Goal: Task Accomplishment & Management: Manage account settings

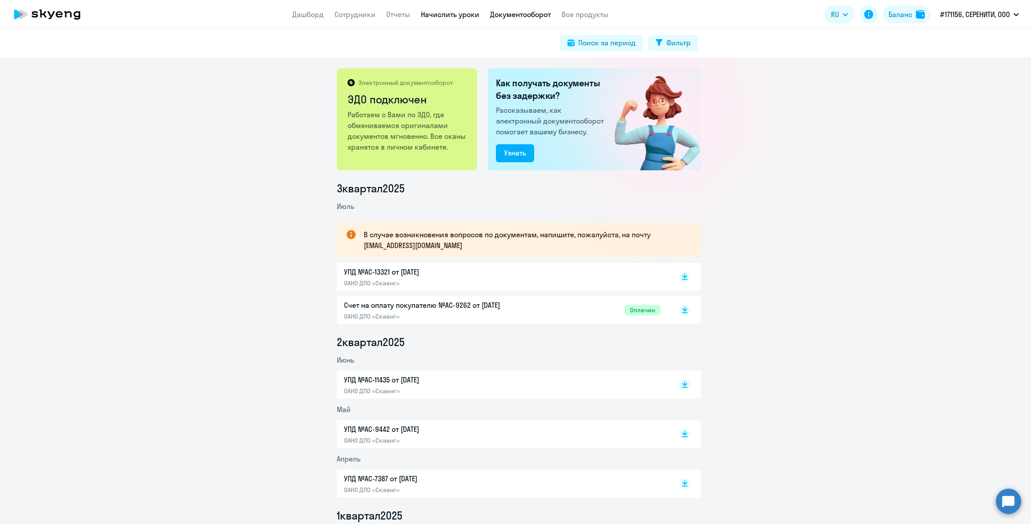
click at [437, 15] on link "Начислить уроки" at bounding box center [450, 14] width 58 height 9
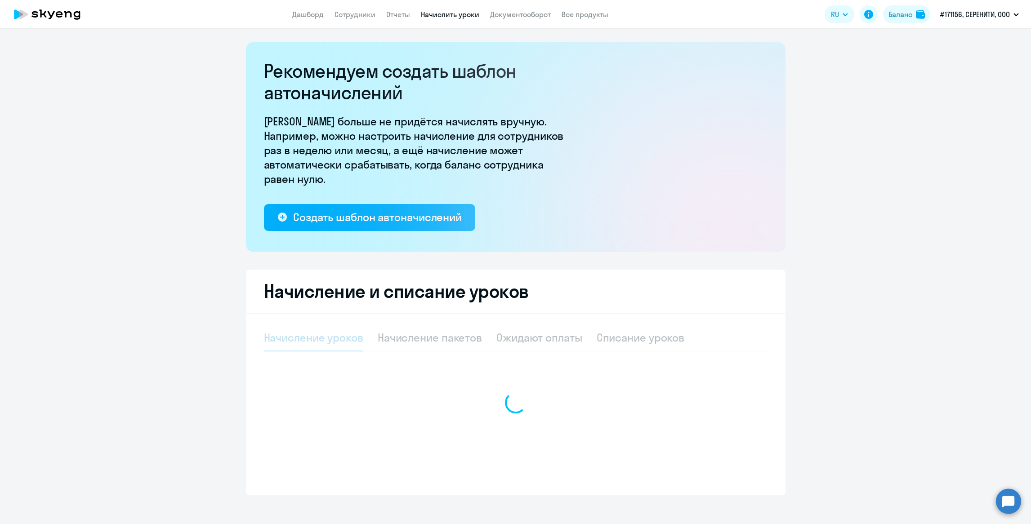
select select "10"
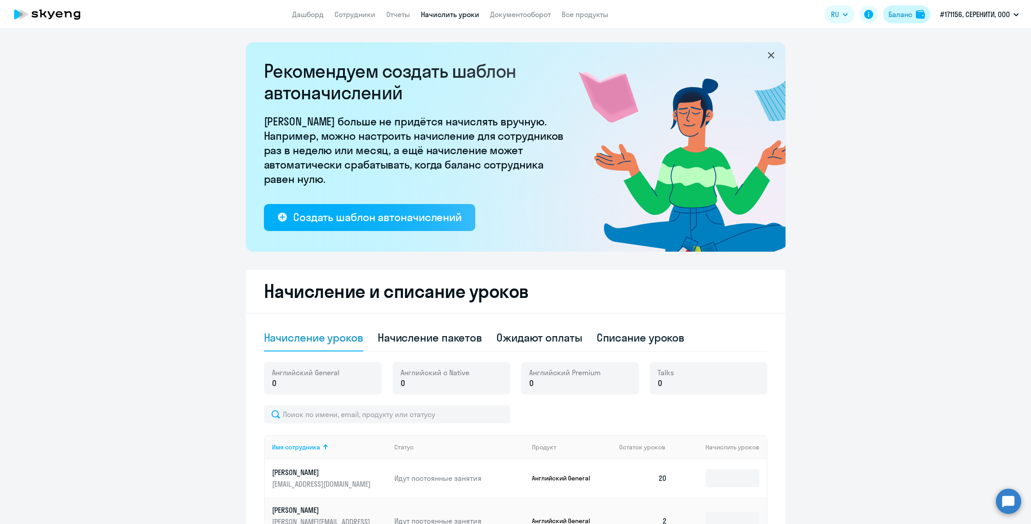
click at [897, 16] on div "Баланс" at bounding box center [901, 14] width 24 height 11
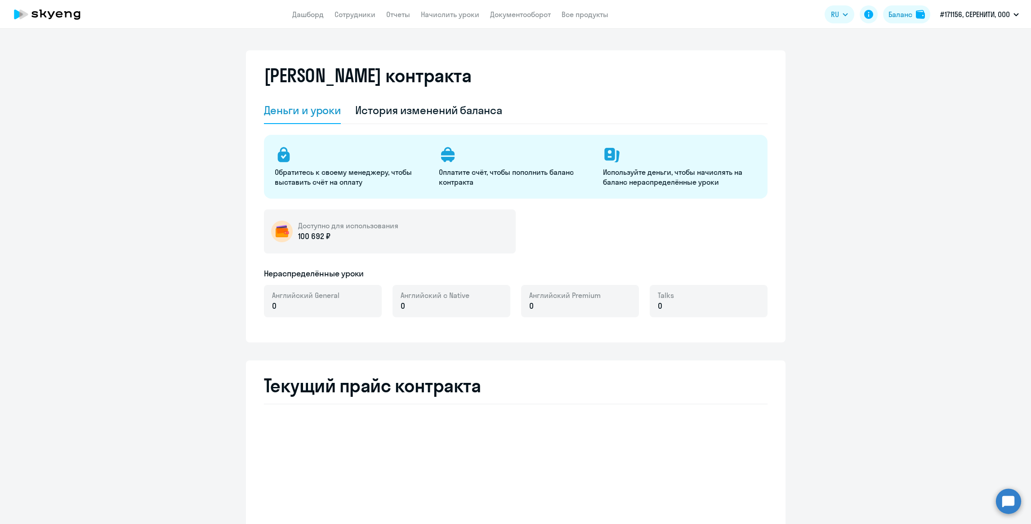
select select "english_adult_not_native_speaker"
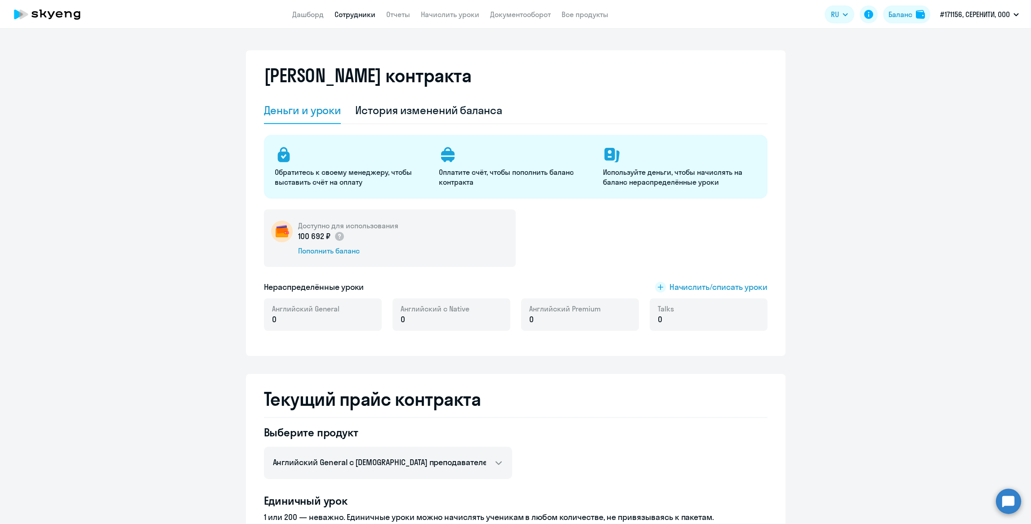
click at [366, 13] on link "Сотрудники" at bounding box center [355, 14] width 41 height 9
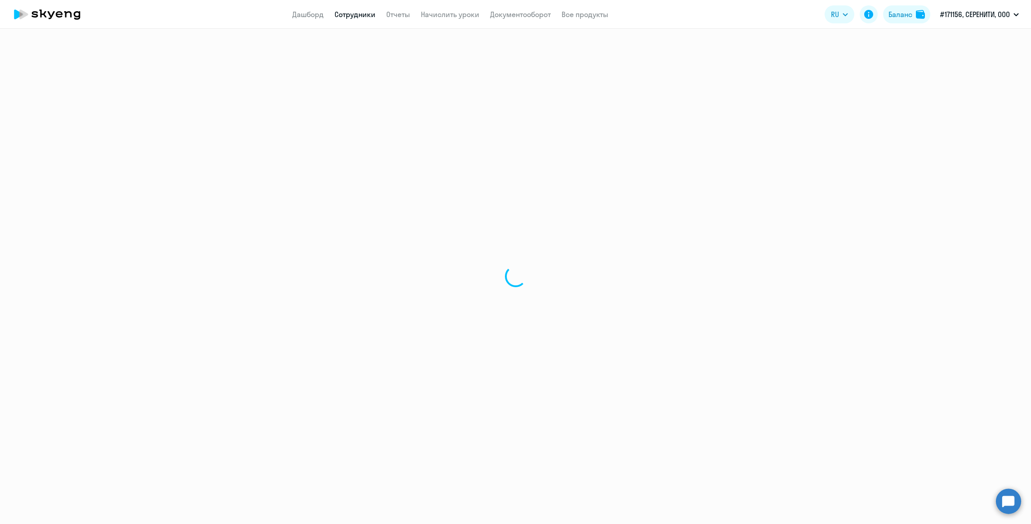
select select "30"
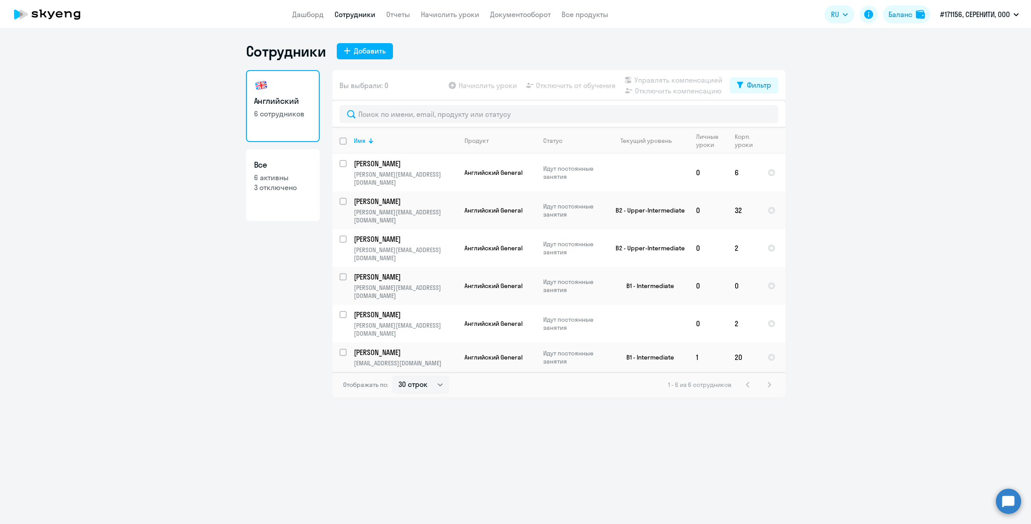
click at [278, 354] on div "Английский 6 сотрудников Все 6 активны 3 отключено" at bounding box center [283, 233] width 74 height 327
click at [212, 358] on div "Сотрудники Добавить Английский 6 сотрудников Все 6 активны 3 отключено Вы выбра…" at bounding box center [515, 277] width 1031 height 496
click at [293, 414] on div "Сотрудники Добавить Английский 6 сотрудников Все 6 активны 3 отключено Вы выбра…" at bounding box center [515, 277] width 1031 height 496
click at [370, 348] on p "[PERSON_NAME]" at bounding box center [405, 353] width 102 height 10
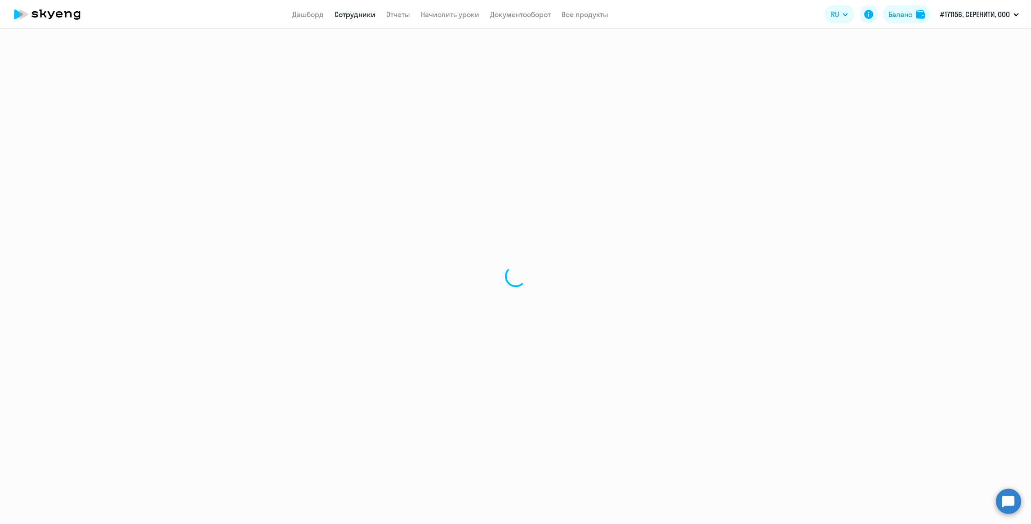
select select "english"
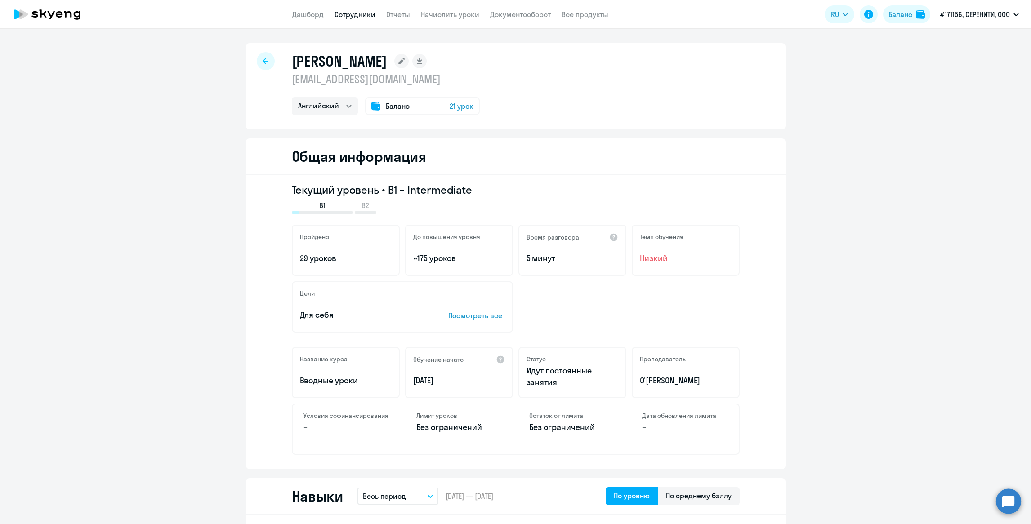
click at [257, 61] on div at bounding box center [266, 61] width 18 height 18
select select "30"
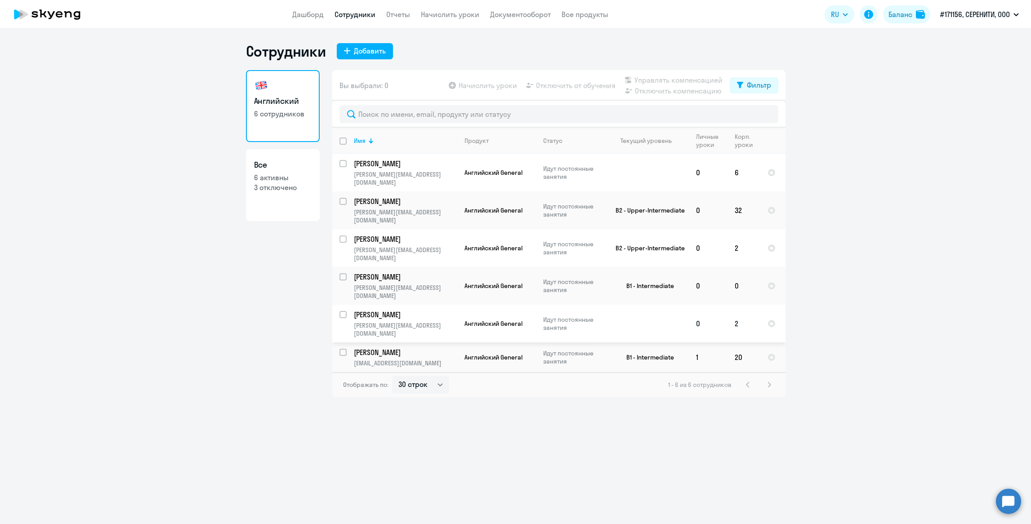
click at [343, 311] on input "select row 41790892" at bounding box center [349, 320] width 18 height 18
checkbox input "true"
click at [477, 89] on span "Начислить уроки" at bounding box center [488, 85] width 58 height 11
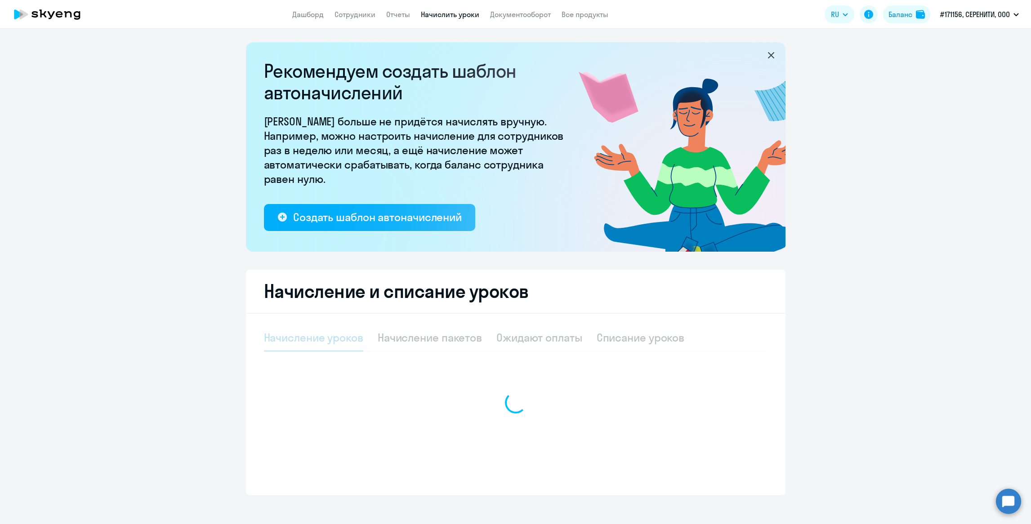
select select "10"
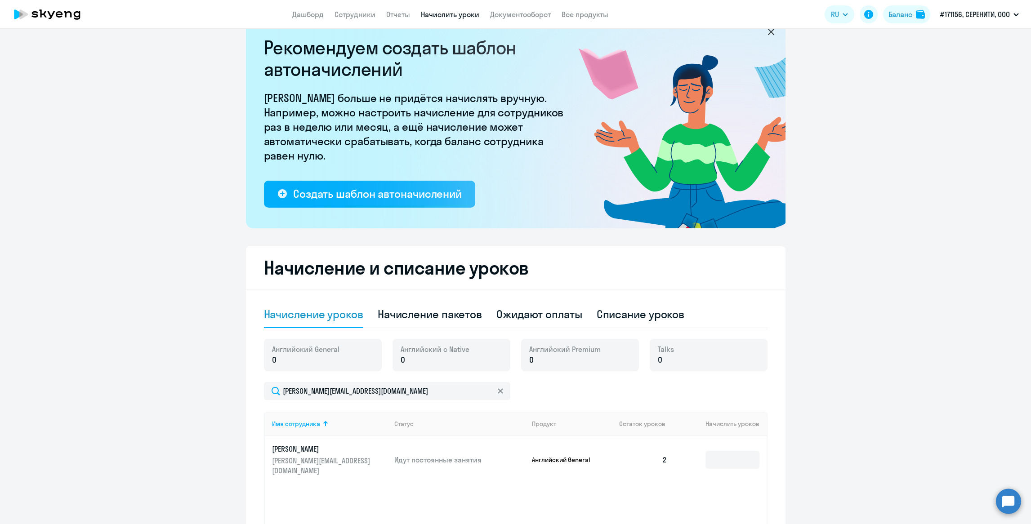
scroll to position [121, 0]
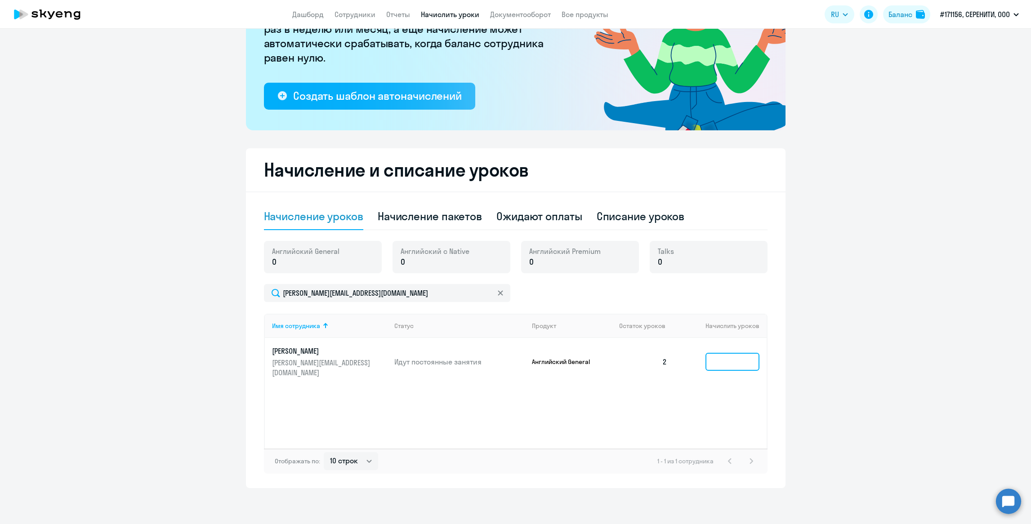
click at [725, 355] on input at bounding box center [733, 362] width 54 height 18
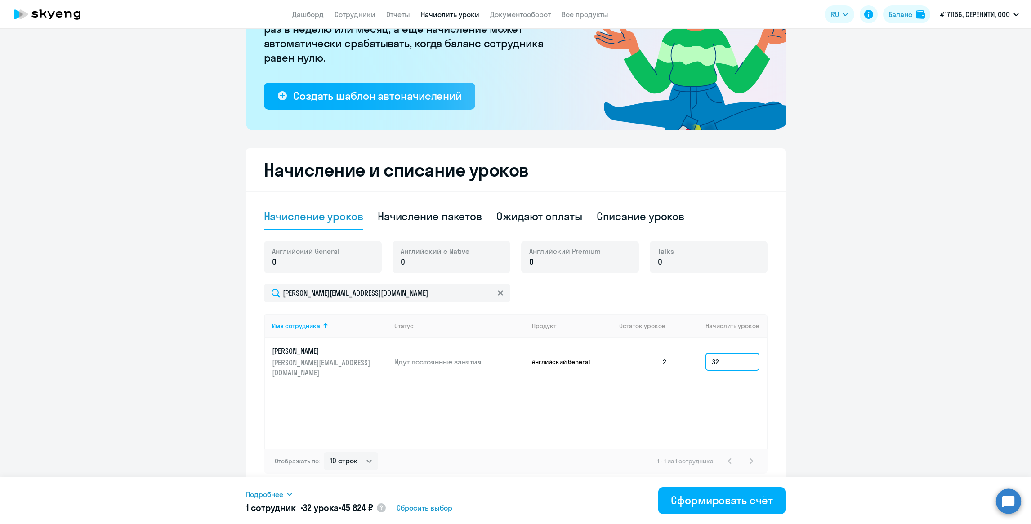
drag, startPoint x: 718, startPoint y: 357, endPoint x: 687, endPoint y: 354, distance: 30.7
click at [687, 354] on td "32" at bounding box center [721, 362] width 92 height 48
type input "16"
click at [336, 219] on div "Начисление уроков" at bounding box center [313, 216] width 99 height 14
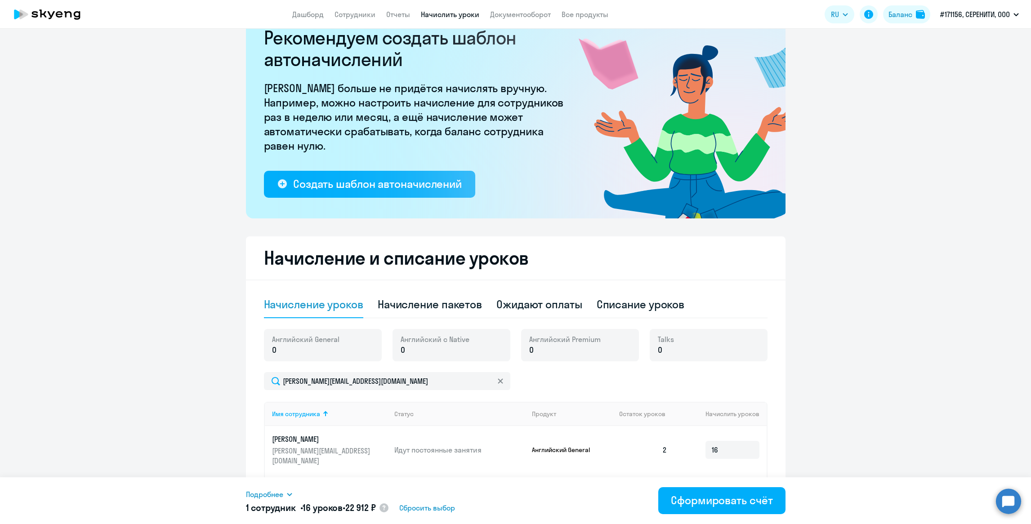
scroll to position [0, 0]
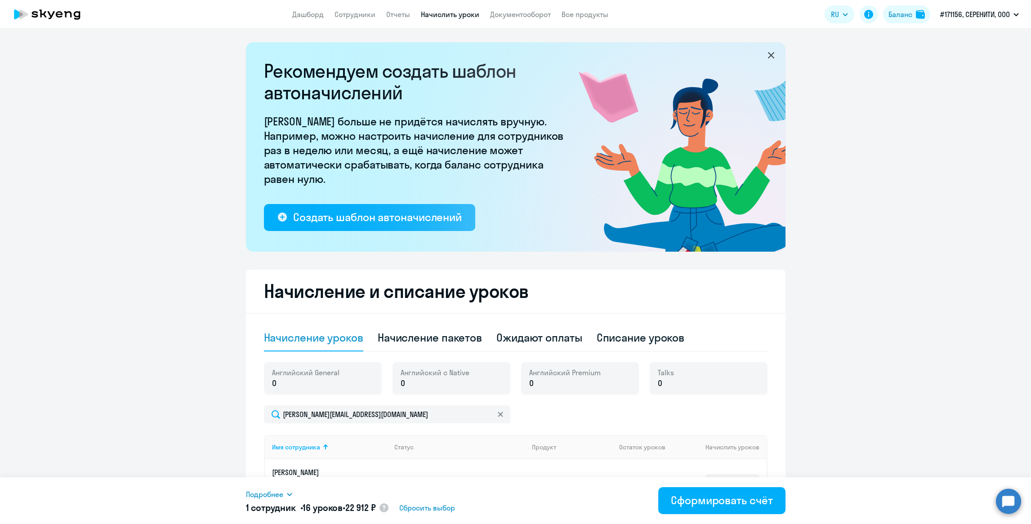
click at [438, 17] on link "Начислить уроки" at bounding box center [450, 14] width 58 height 9
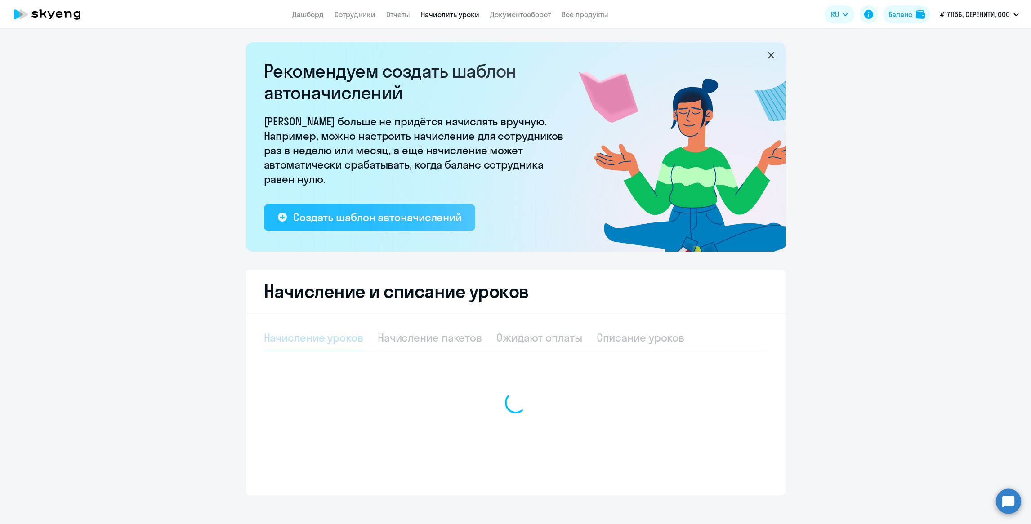
select select "10"
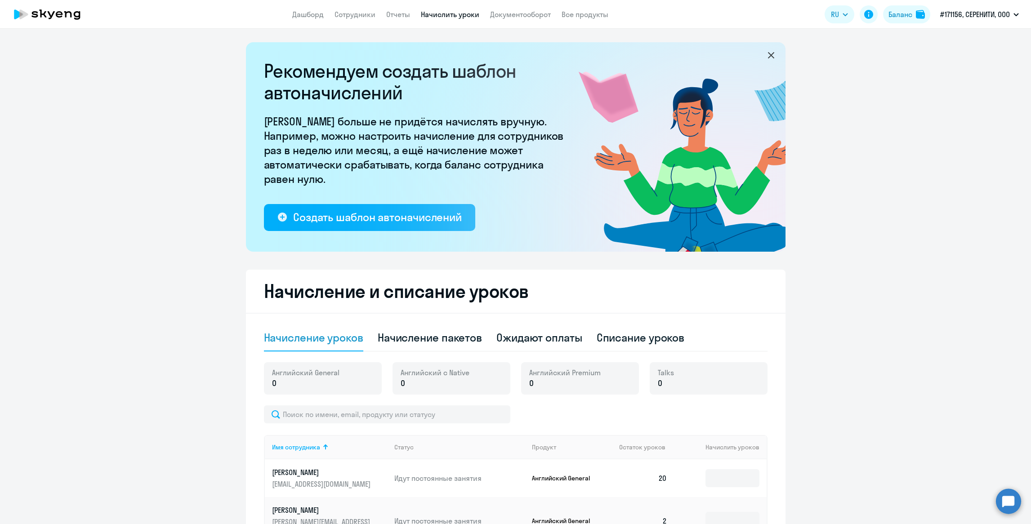
scroll to position [237, 0]
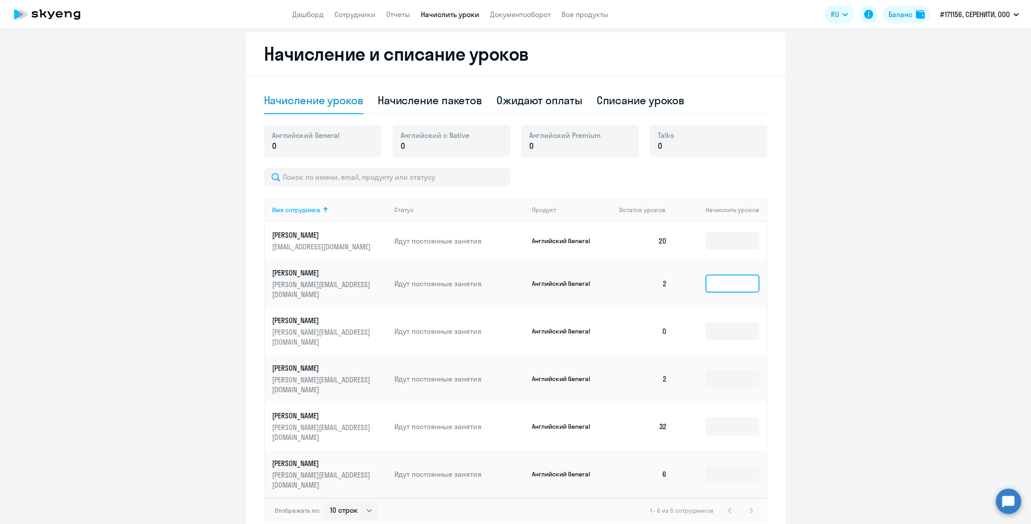
click at [729, 275] on input at bounding box center [733, 284] width 54 height 18
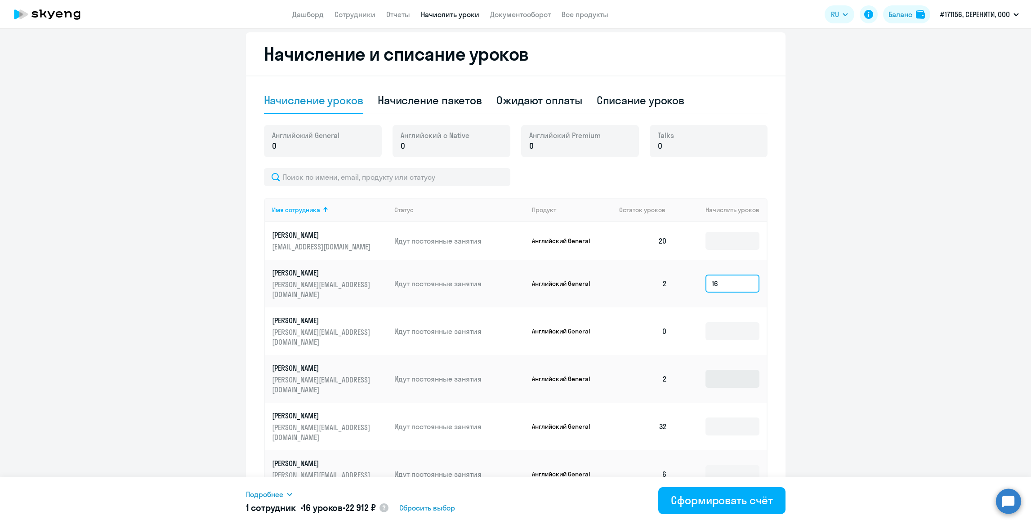
type input "16"
click at [717, 370] on input at bounding box center [733, 379] width 54 height 18
type input "16"
click at [719, 466] on input at bounding box center [733, 475] width 54 height 18
type input "16"
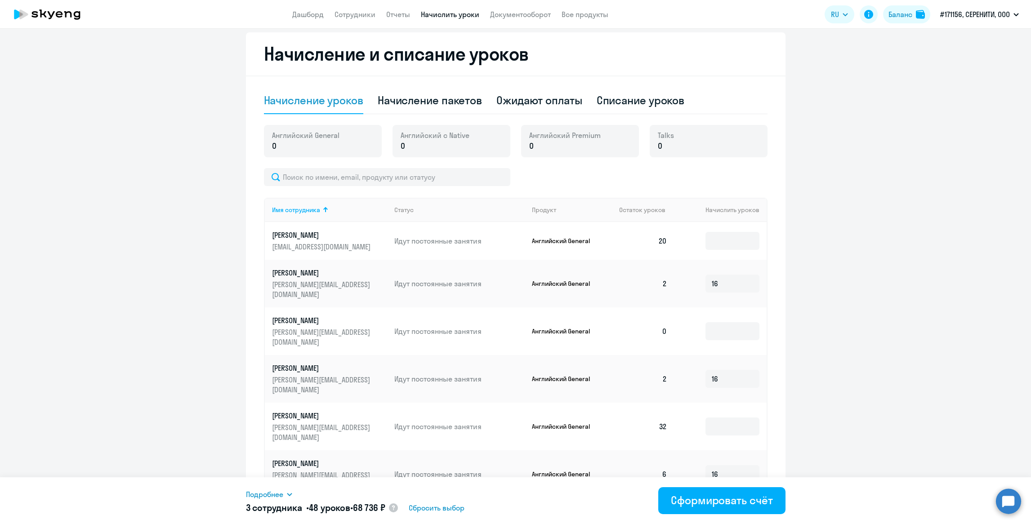
click at [792, 364] on ng-component "Рекомендуем создать шаблон автоначислений Уроки больше не придётся начислять вр…" at bounding box center [515, 171] width 1031 height 733
click at [424, 94] on div "Начисление пакетов" at bounding box center [430, 100] width 104 height 14
select select "10"
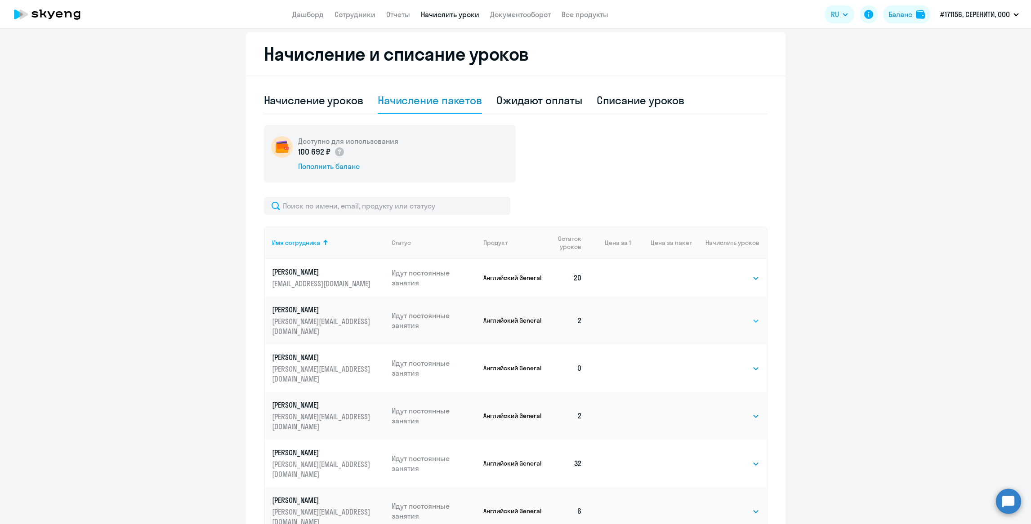
click at [735, 318] on select "Выбрать 4 8 16 32 64 96 128" at bounding box center [741, 321] width 37 height 11
select select "16"
click at [723, 316] on select "Выбрать 4 8 16 32 64 96 128" at bounding box center [741, 321] width 37 height 11
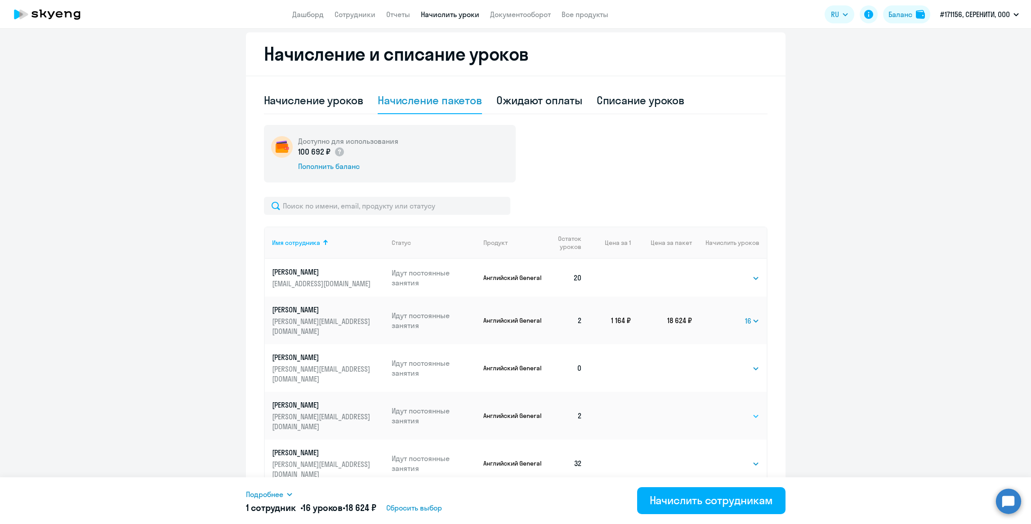
click at [735, 411] on select "Выбрать 4 8 16 32 64 96 128" at bounding box center [741, 416] width 37 height 11
select select "16"
click at [723, 411] on select "Выбрать 4 8 16 32 64 96 128" at bounding box center [741, 416] width 37 height 11
click at [725, 459] on select "Выбрать 4 8 16 32 64 96 128" at bounding box center [741, 464] width 37 height 11
select select "16"
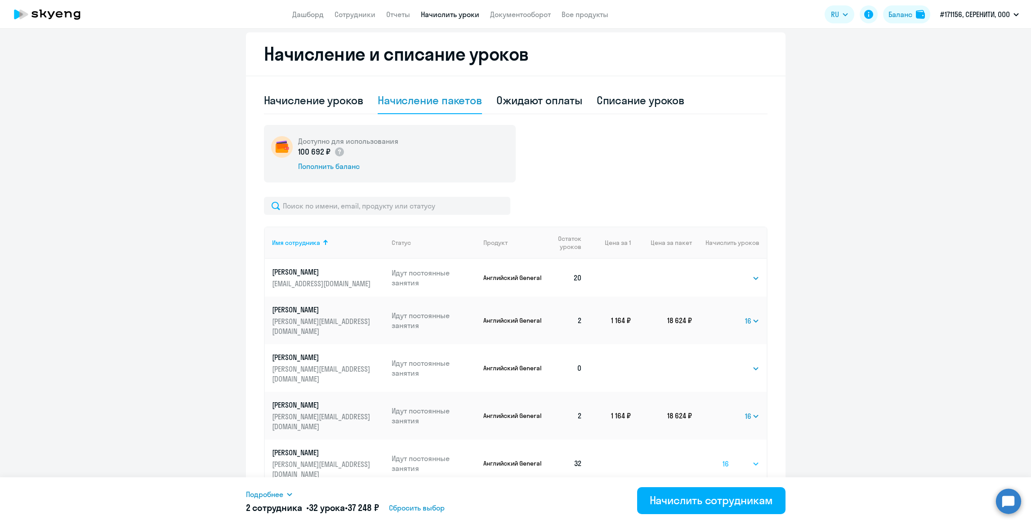
click at [723, 459] on select "Выбрать 4 8 16 32 64 96 128" at bounding box center [741, 464] width 37 height 11
click at [824, 383] on ng-component "Рекомендуем создать шаблон автоначислений Уроки больше не придётся начислять вр…" at bounding box center [515, 190] width 1031 height 770
click at [745, 459] on select "Выбрать 4 8 16 32 64 96 128" at bounding box center [752, 464] width 14 height 11
select select
click at [745, 459] on select "Выбрать 4 8 16 32 64 96 128" at bounding box center [752, 464] width 14 height 11
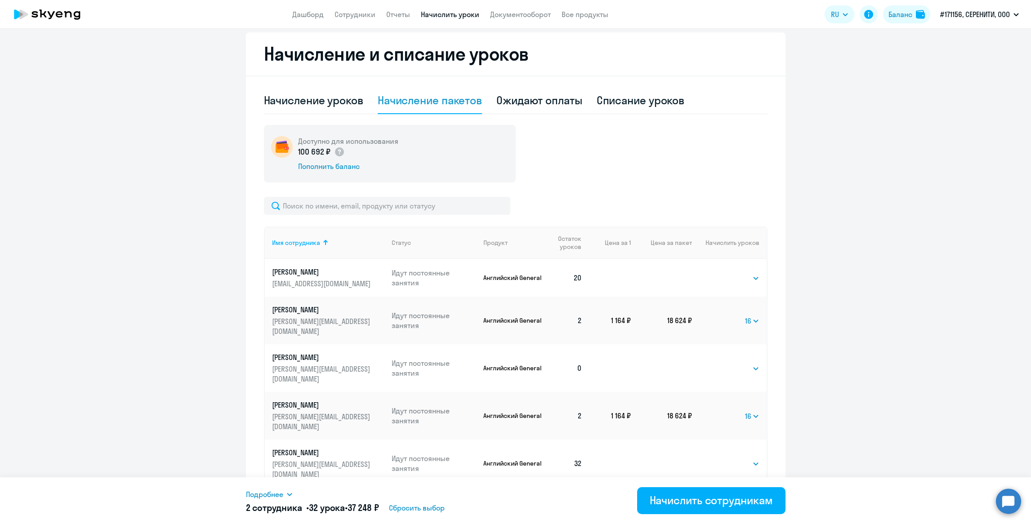
click at [747, 506] on select "Выбрать 4 8 16 32 64 96 128" at bounding box center [741, 511] width 37 height 11
click at [723, 506] on select "Выбрать 4 8 16 32 64 96 128" at bounding box center [741, 511] width 37 height 11
click at [754, 506] on select "Выбрать 4 8 16 32 64 96 128" at bounding box center [752, 511] width 14 height 11
click at [820, 457] on ng-component "Рекомендуем создать шаблон автоначислений Уроки больше не придётся начислять вр…" at bounding box center [515, 190] width 1031 height 770
click at [737, 488] on td "Выбрать 4 8 16 32 64 96 128 16" at bounding box center [729, 512] width 74 height 48
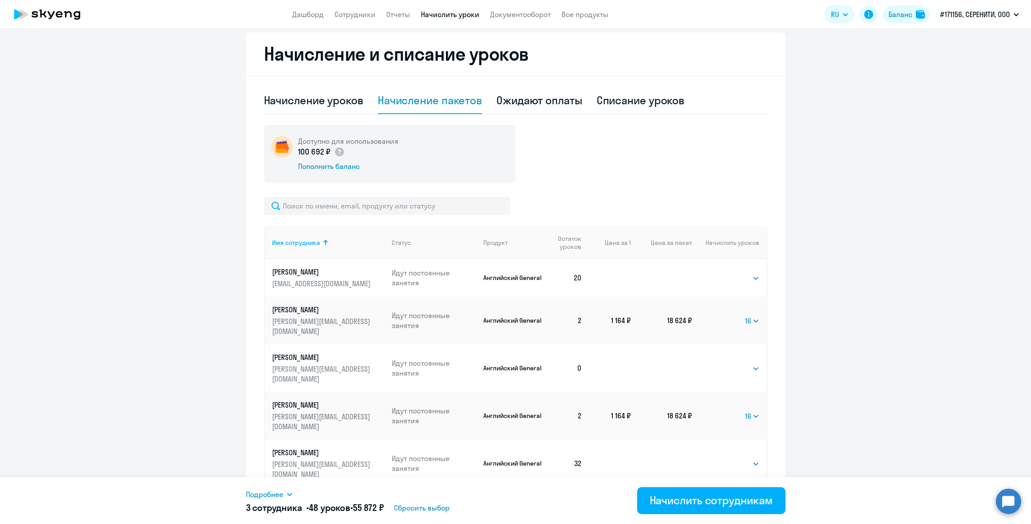
click at [745, 506] on select "Выбрать 4 8 16 32 64 96 128" at bounding box center [752, 511] width 14 height 11
click at [753, 506] on select "Выбрать 4 8 16 32 64 96 128" at bounding box center [754, 511] width 12 height 11
select select "16"
click at [748, 506] on select "Выбрать 4 8 16 32 64 96 128" at bounding box center [754, 511] width 12 height 11
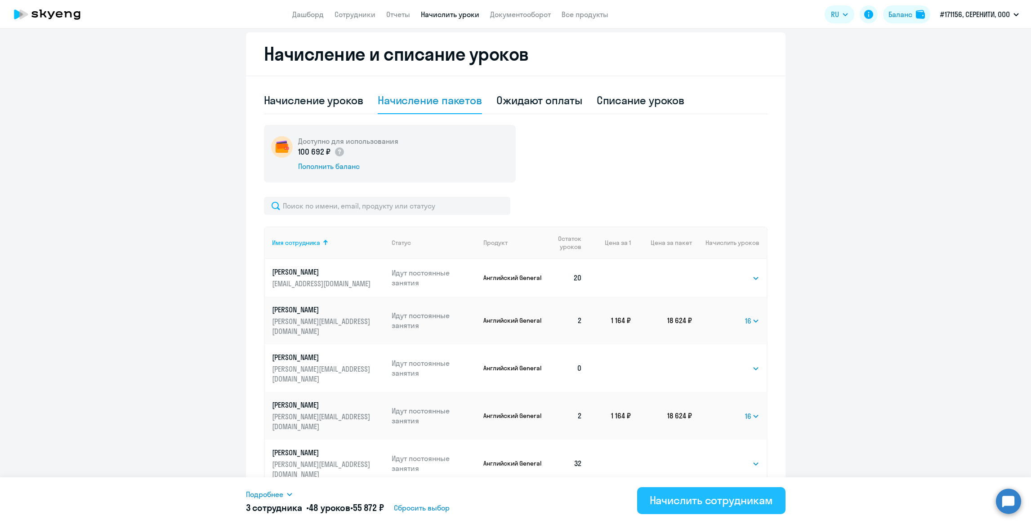
click at [678, 501] on div "Начислить сотрудникам" at bounding box center [711, 500] width 123 height 14
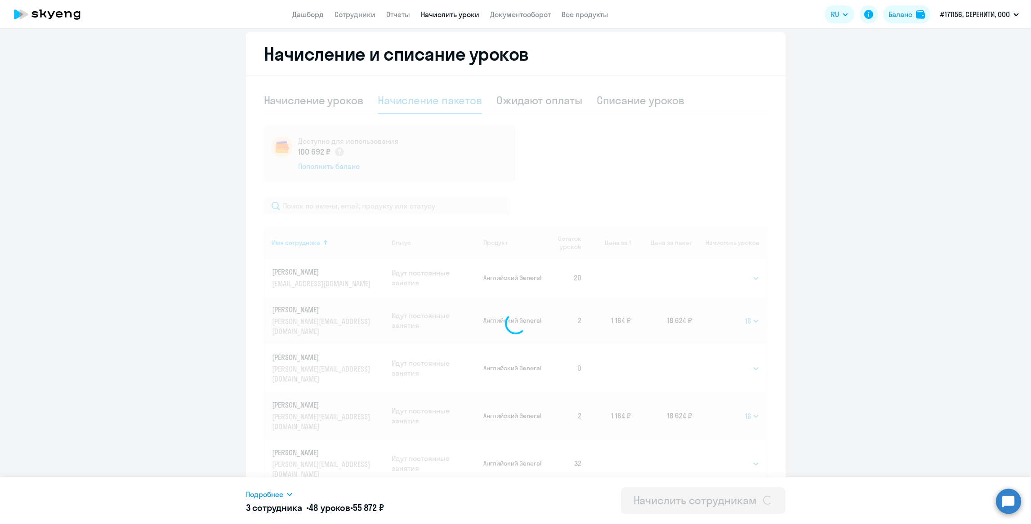
select select
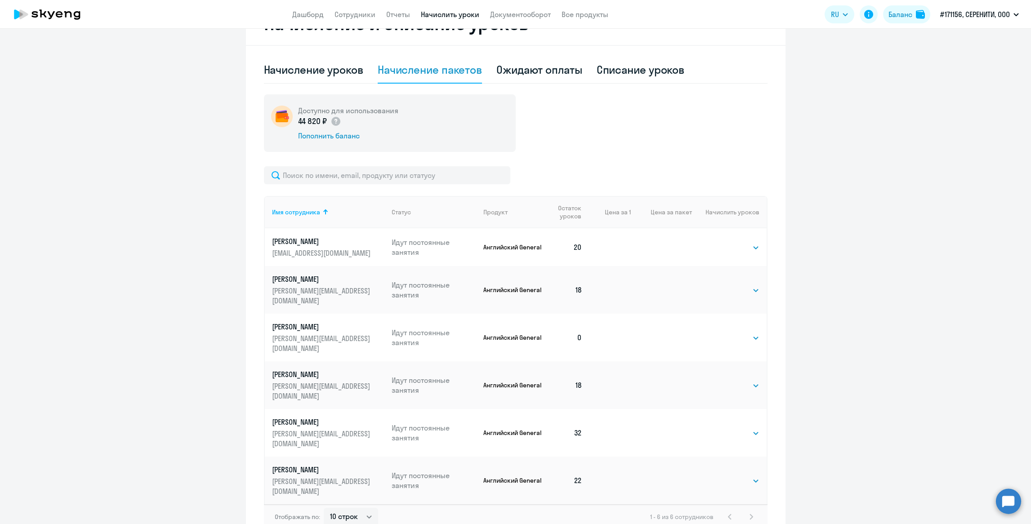
scroll to position [274, 0]
